Goal: Task Accomplishment & Management: Manage account settings

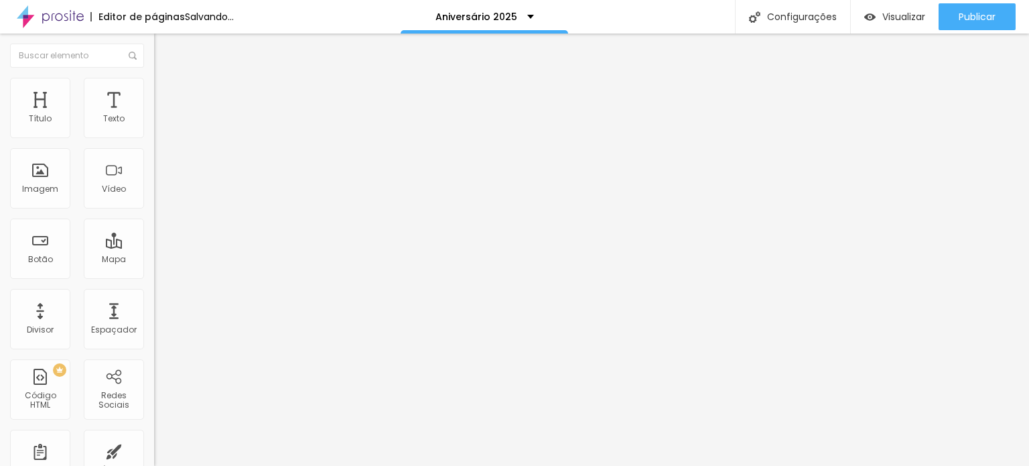
click at [154, 115] on span "Trocar imagem" at bounding box center [190, 109] width 73 height 11
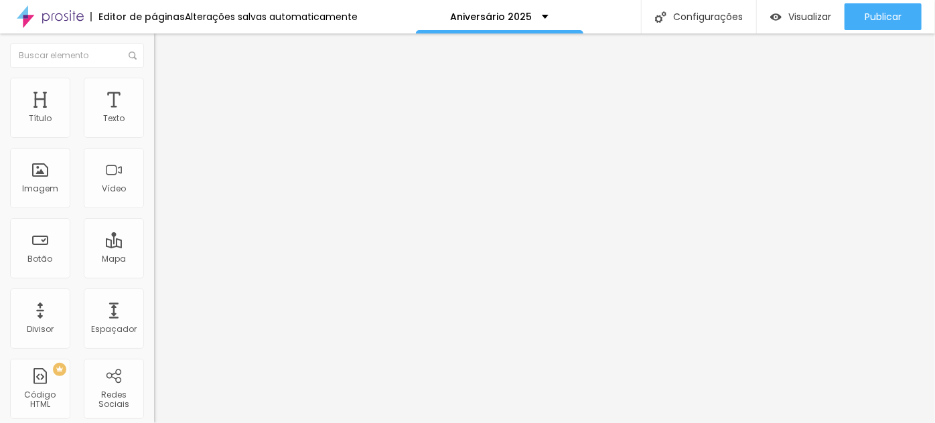
click at [154, 115] on span "Trocar imagem" at bounding box center [190, 109] width 73 height 11
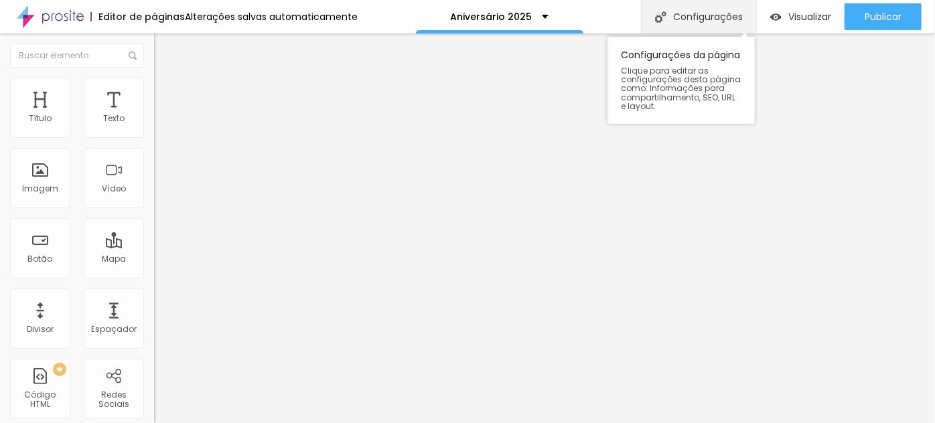
click at [698, 17] on div "Configurações" at bounding box center [698, 16] width 115 height 33
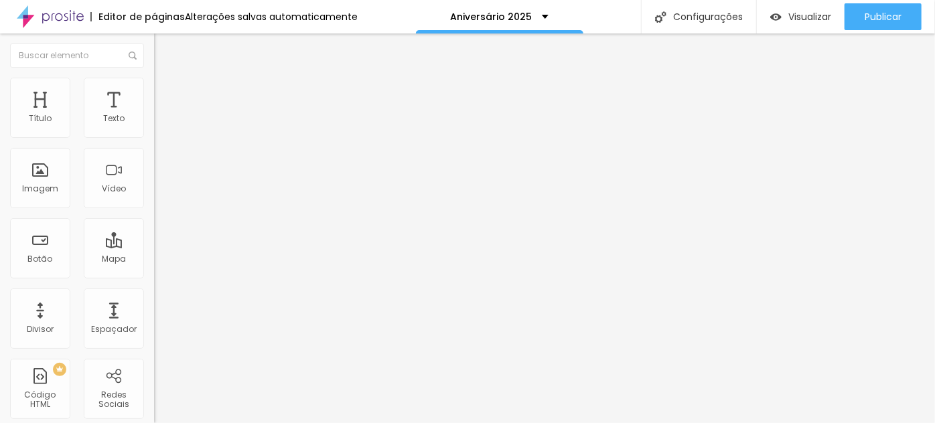
type input "/aniversario2025"
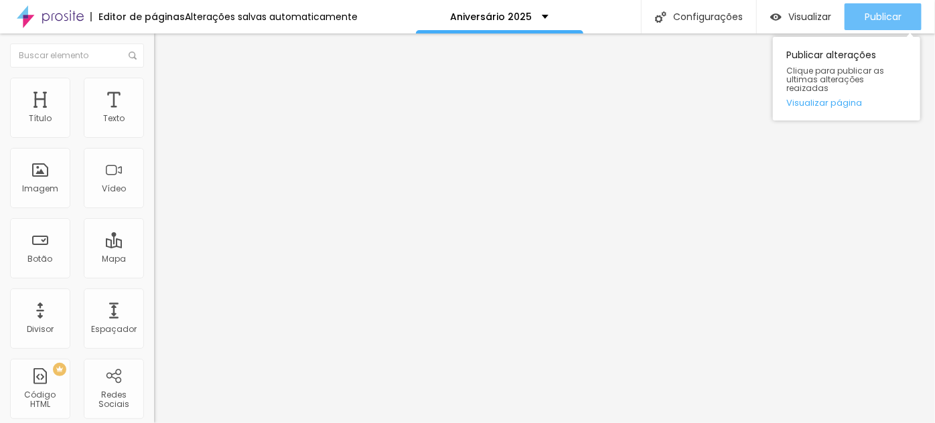
click at [863, 14] on button "Publicar" at bounding box center [883, 16] width 77 height 27
click at [884, 21] on span "Publicar" at bounding box center [883, 16] width 37 height 11
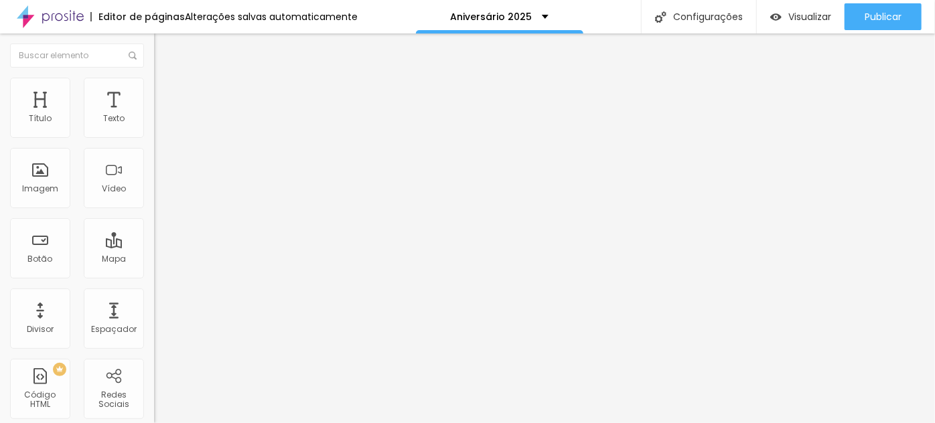
click at [154, 115] on span "Trocar imagem" at bounding box center [190, 109] width 73 height 11
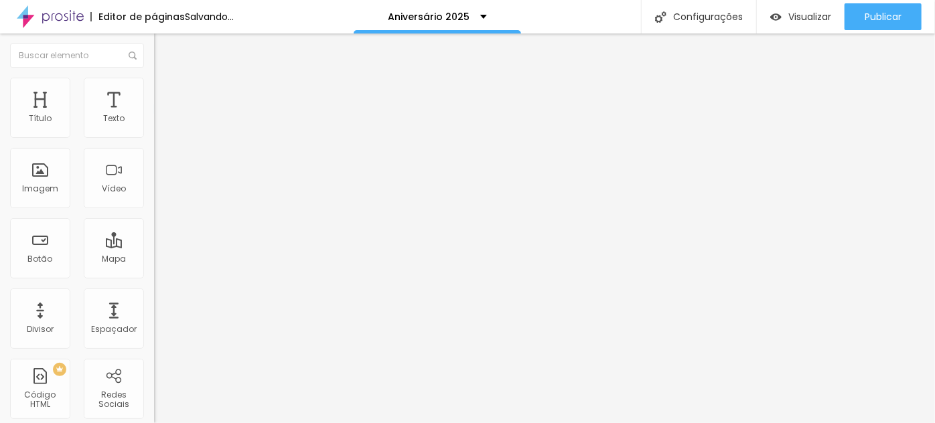
click at [154, 115] on span "Trocar imagem" at bounding box center [190, 109] width 73 height 11
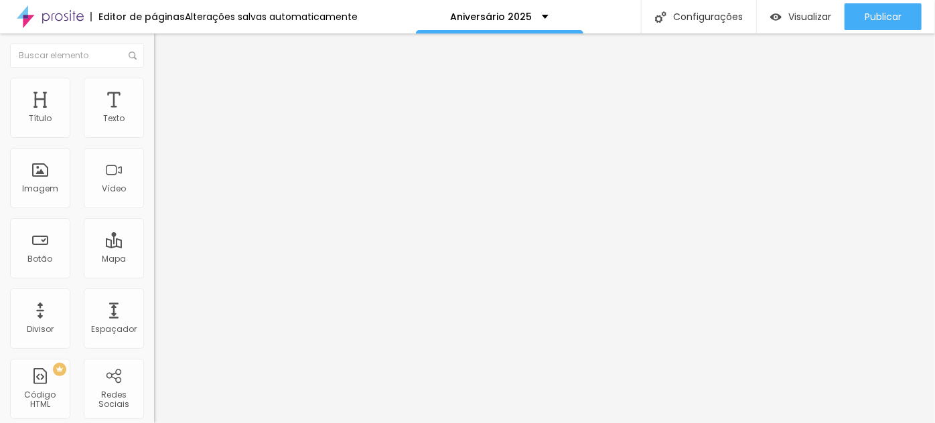
click at [154, 115] on span "Trocar imagem" at bounding box center [190, 109] width 73 height 11
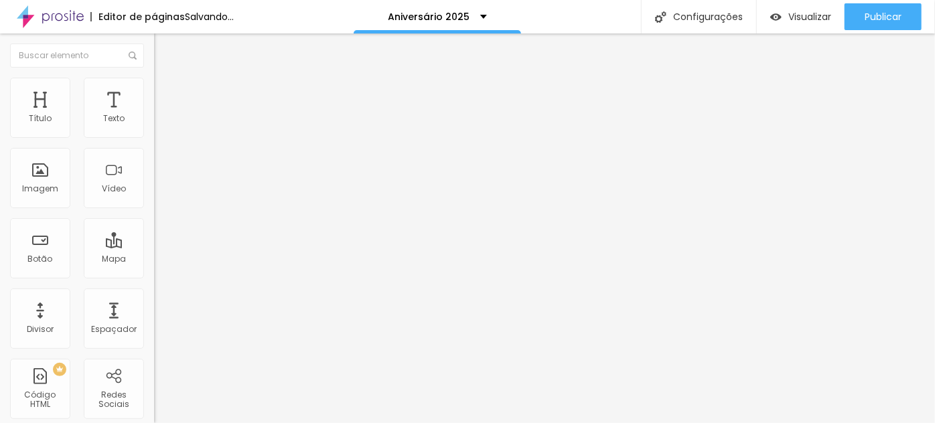
click at [154, 115] on span "Trocar imagem" at bounding box center [190, 109] width 73 height 11
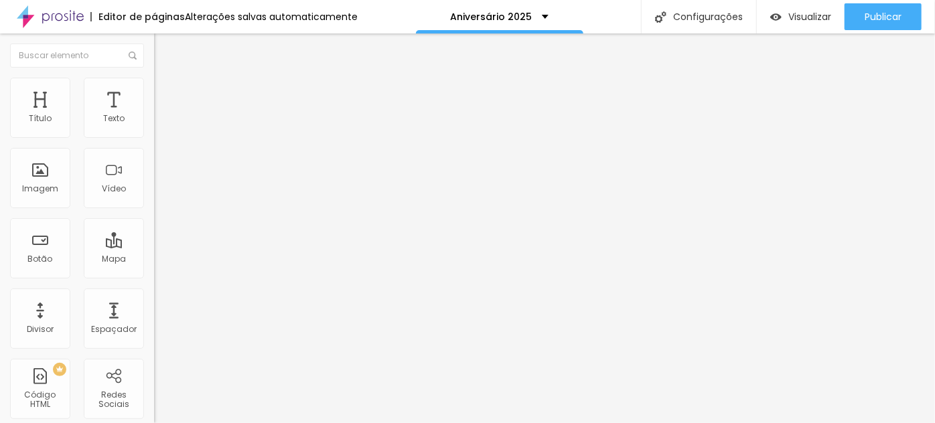
drag, startPoint x: 137, startPoint y: 178, endPoint x: 202, endPoint y: 204, distance: 69.4
click at [154, 115] on span "Trocar imagem" at bounding box center [190, 109] width 73 height 11
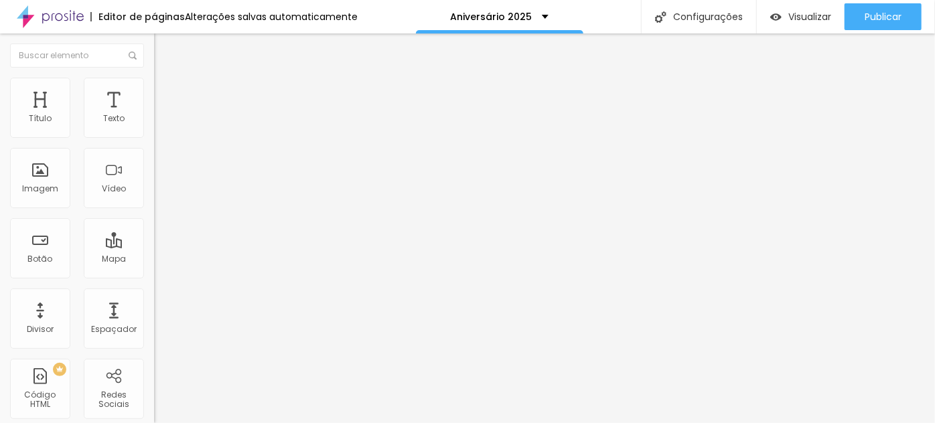
drag, startPoint x: 150, startPoint y: 190, endPoint x: 171, endPoint y: 197, distance: 22.7
click at [154, 115] on span "Trocar imagem" at bounding box center [190, 109] width 73 height 11
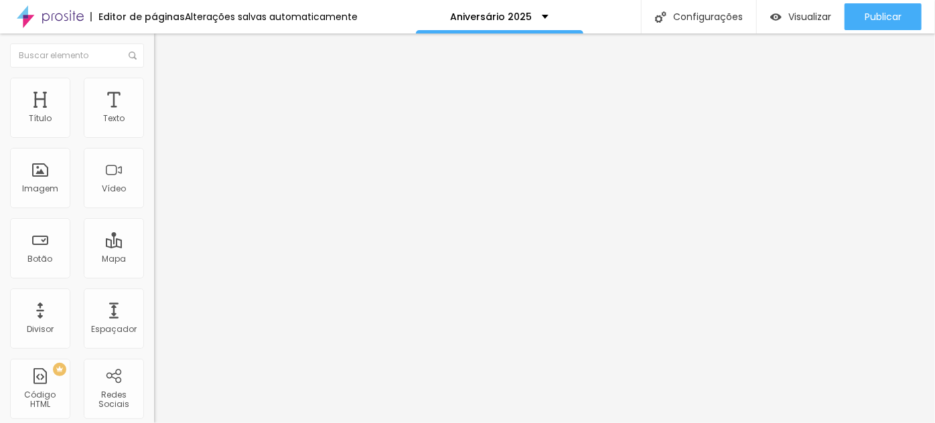
scroll to position [0, 0]
